Goal: Task Accomplishment & Management: Manage account settings

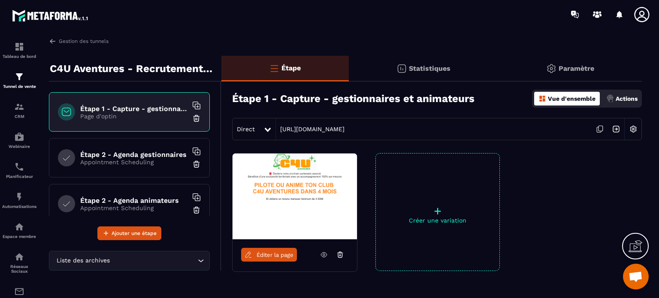
scroll to position [1292, 0]
click at [637, 279] on span "Ouvrir le chat" at bounding box center [636, 278] width 14 height 12
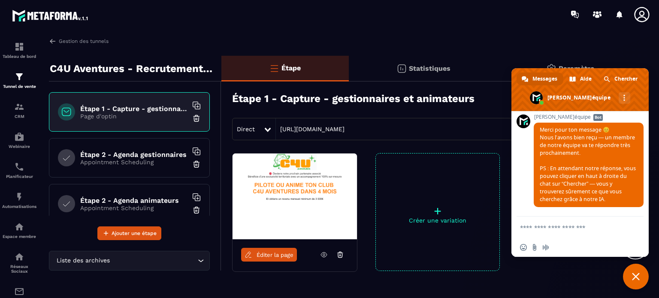
scroll to position [1807, 0]
click at [18, 207] on p "Automatisations" at bounding box center [19, 206] width 34 height 5
click at [17, 191] on link "Automatisations" at bounding box center [19, 200] width 34 height 30
click at [642, 15] on icon at bounding box center [641, 14] width 15 height 15
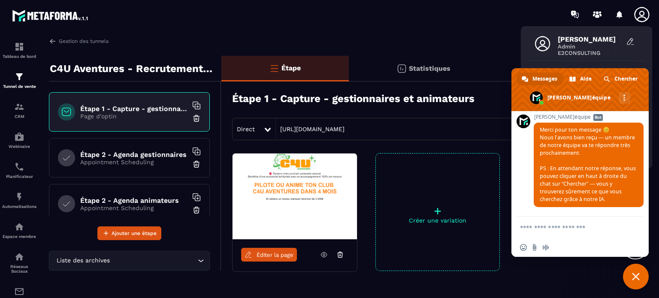
click at [644, 18] on icon at bounding box center [641, 14] width 17 height 17
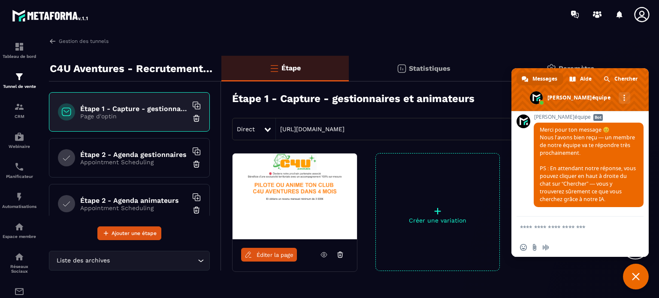
click at [644, 18] on icon at bounding box center [641, 14] width 17 height 17
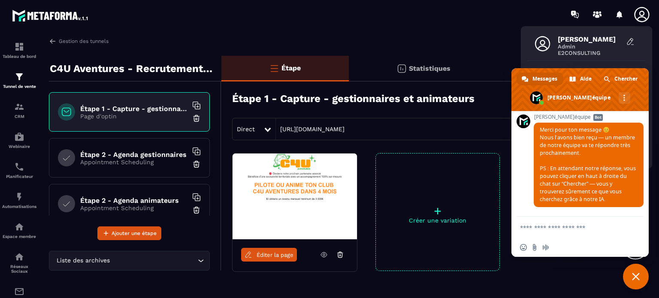
click at [644, 18] on icon at bounding box center [641, 14] width 17 height 17
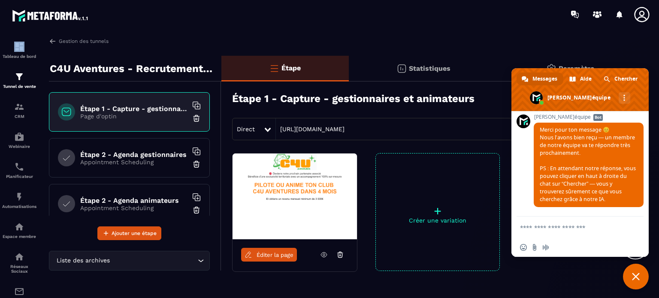
click at [644, 18] on icon at bounding box center [641, 14] width 17 height 17
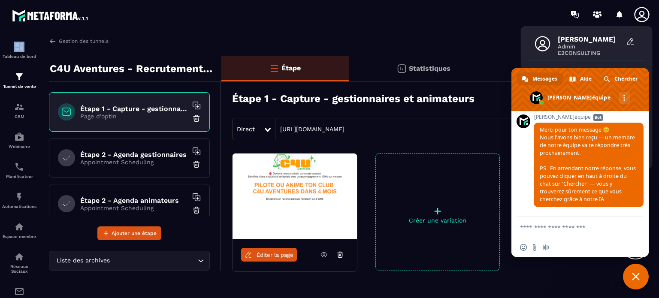
click at [639, 280] on span "Fermer le chat" at bounding box center [636, 277] width 8 height 8
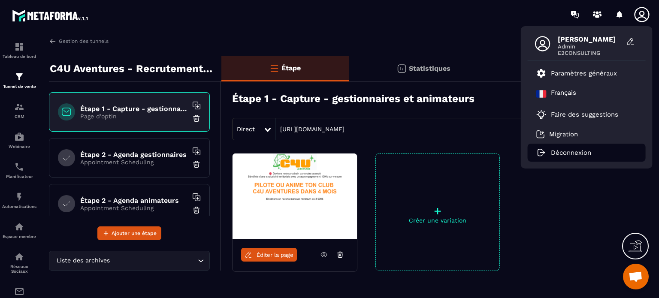
click at [579, 151] on p "Déconnexion" at bounding box center [571, 153] width 40 height 8
